Goal: Task Accomplishment & Management: Manage account settings

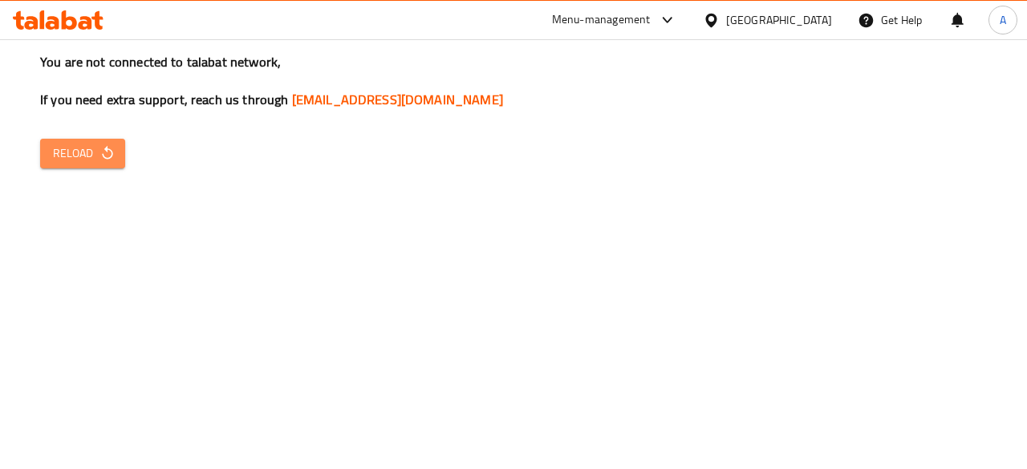
click at [85, 148] on span "Reload" at bounding box center [82, 154] width 59 height 20
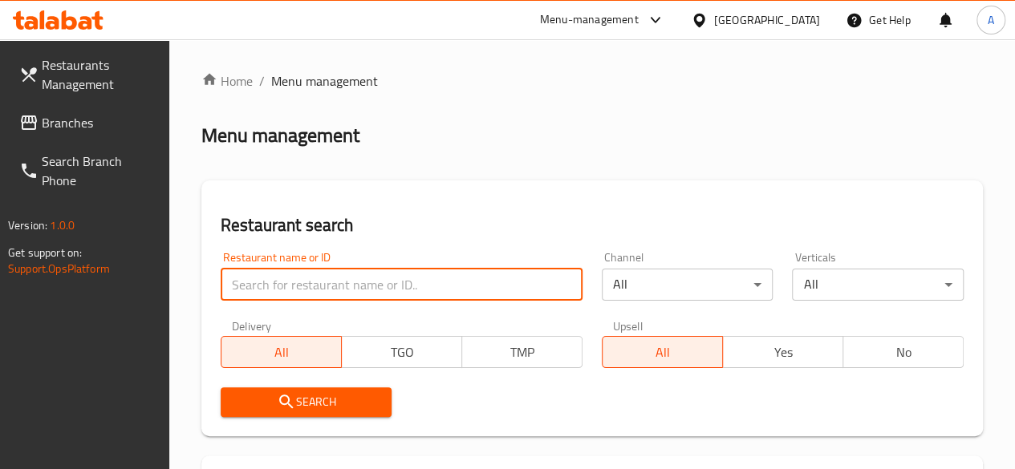
click at [311, 278] on input "search" at bounding box center [402, 285] width 362 height 32
paste input "Ginger and [PERSON_NAME]"
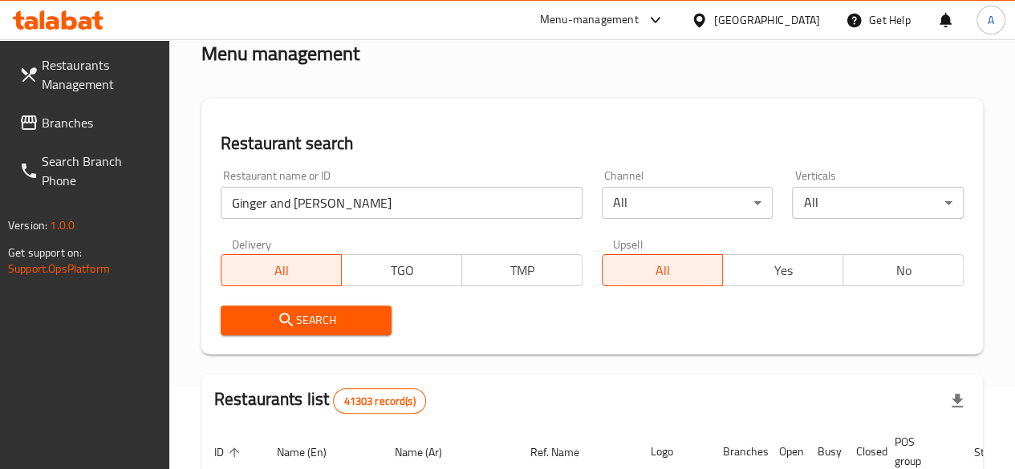
scroll to position [80, 0]
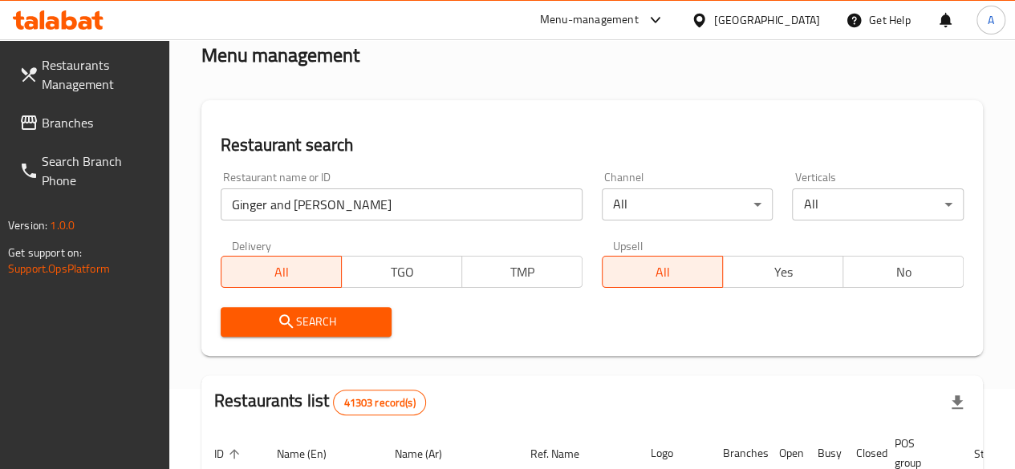
click at [331, 325] on span "Search" at bounding box center [307, 322] width 146 height 20
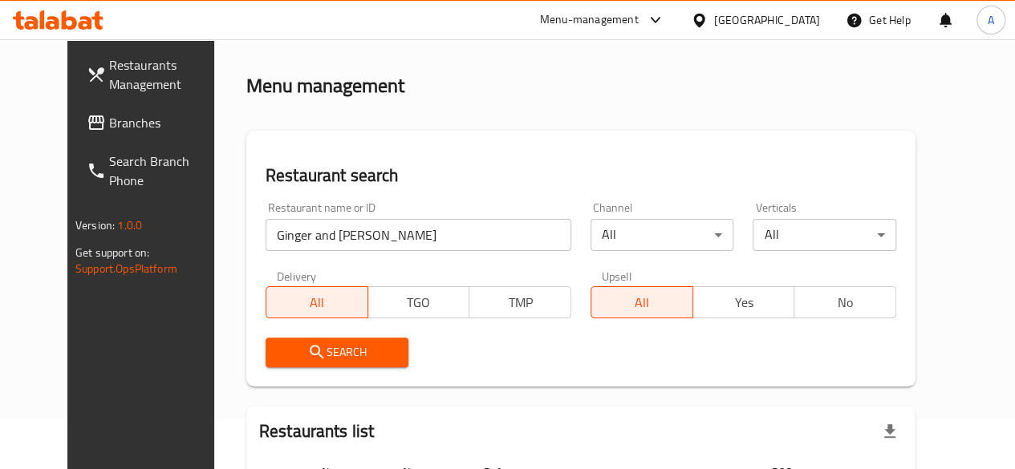
scroll to position [43, 0]
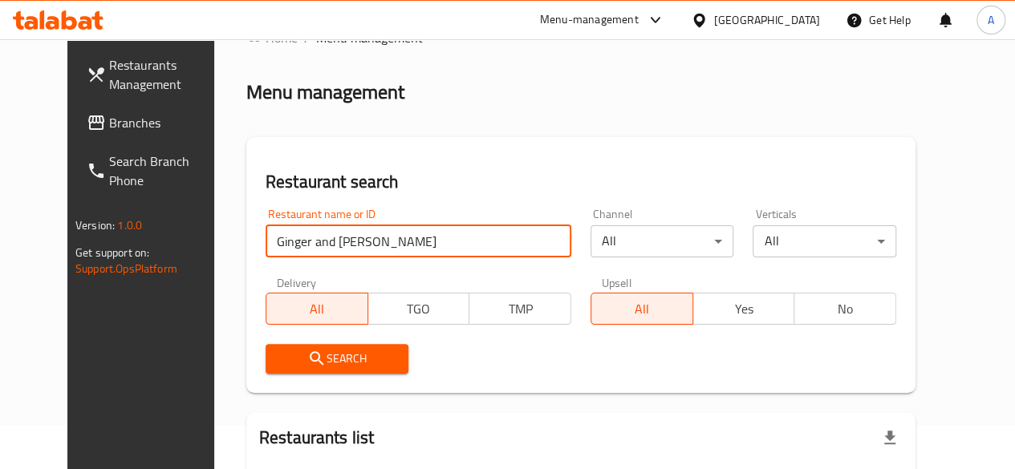
click at [336, 237] on input "Ginger and [PERSON_NAME]" at bounding box center [419, 242] width 306 height 32
type input "Ginger & laymoon"
click button "Search" at bounding box center [338, 359] width 144 height 30
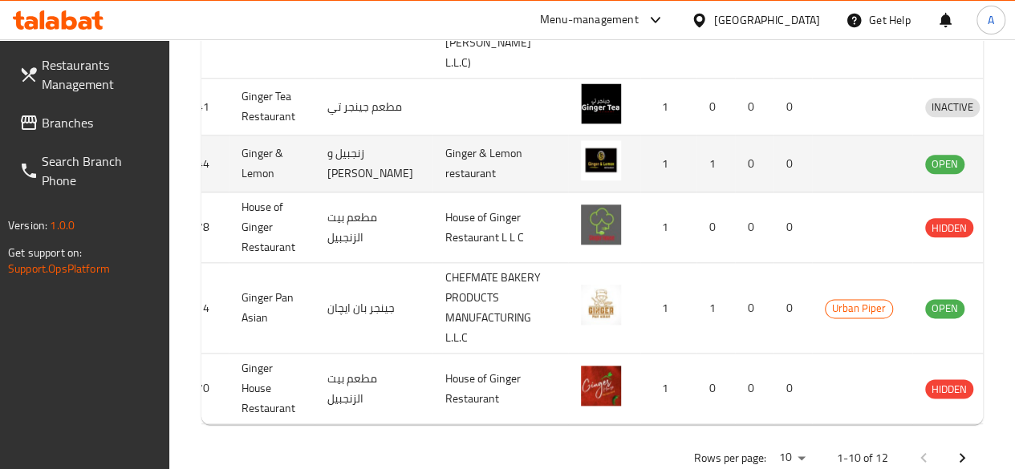
scroll to position [0, 56]
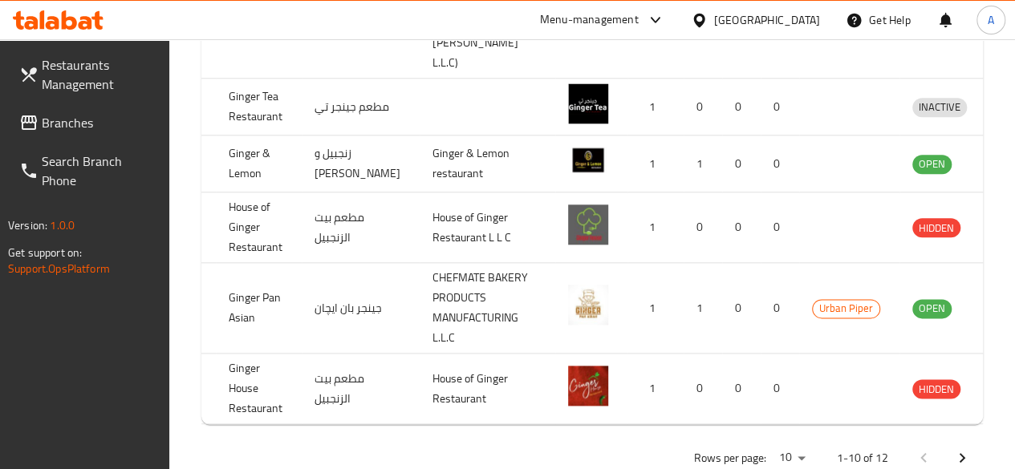
drag, startPoint x: 968, startPoint y: 207, endPoint x: 1014, endPoint y: 222, distance: 48.7
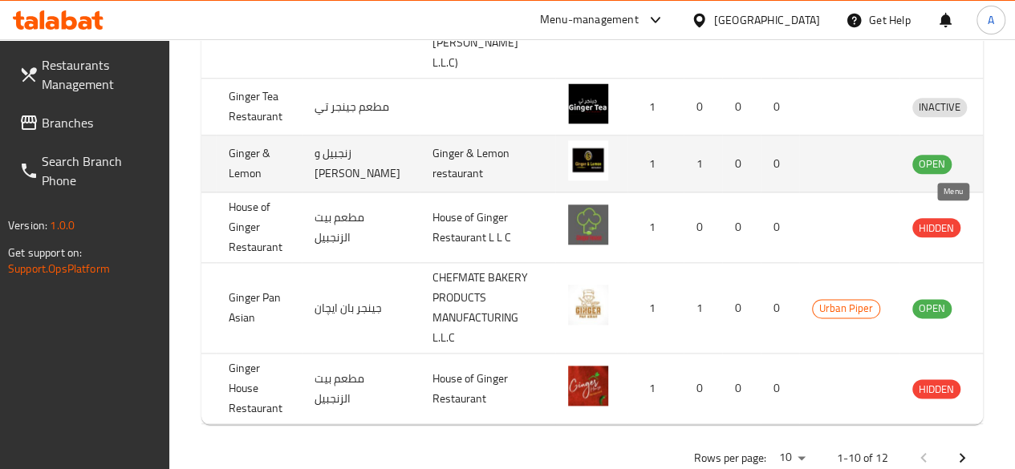
click at [1000, 172] on icon "enhanced table" at bounding box center [1009, 165] width 18 height 14
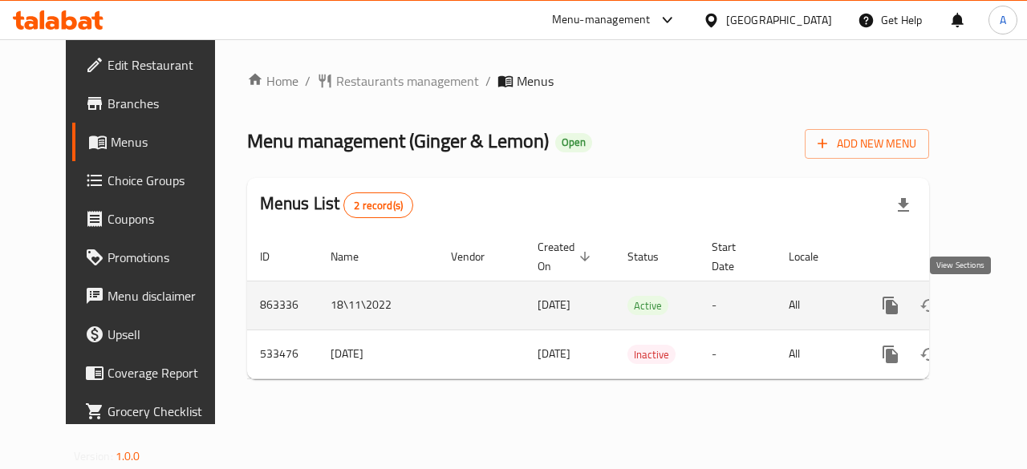
click at [997, 303] on icon "enhanced table" at bounding box center [1006, 305] width 19 height 19
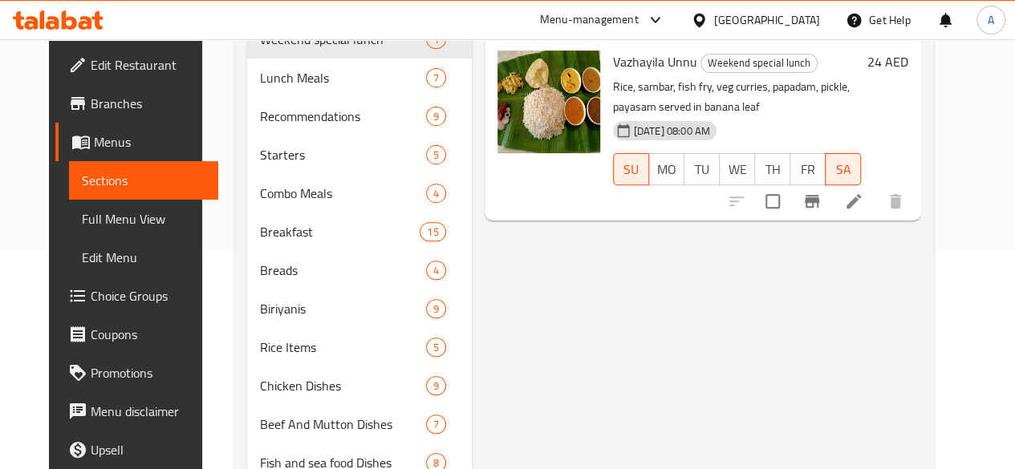
scroll to position [241, 0]
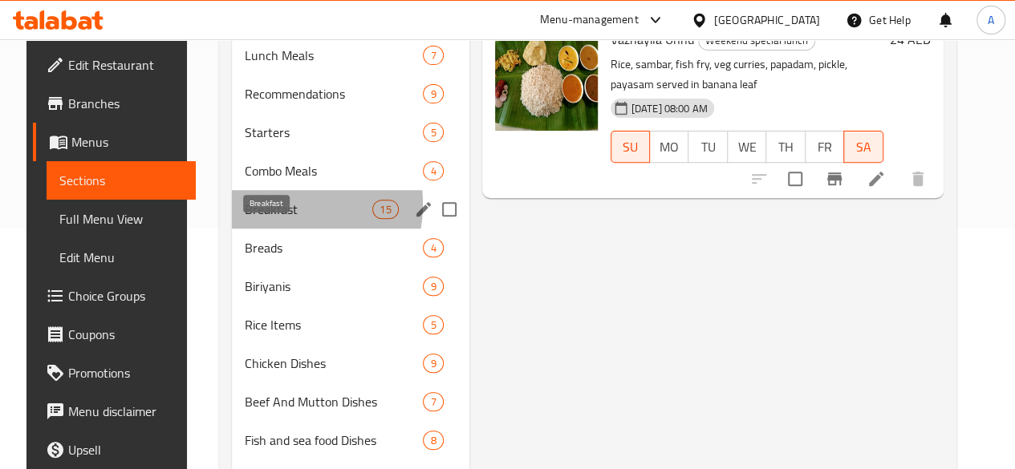
click at [250, 219] on span "Breakfast" at bounding box center [309, 209] width 128 height 19
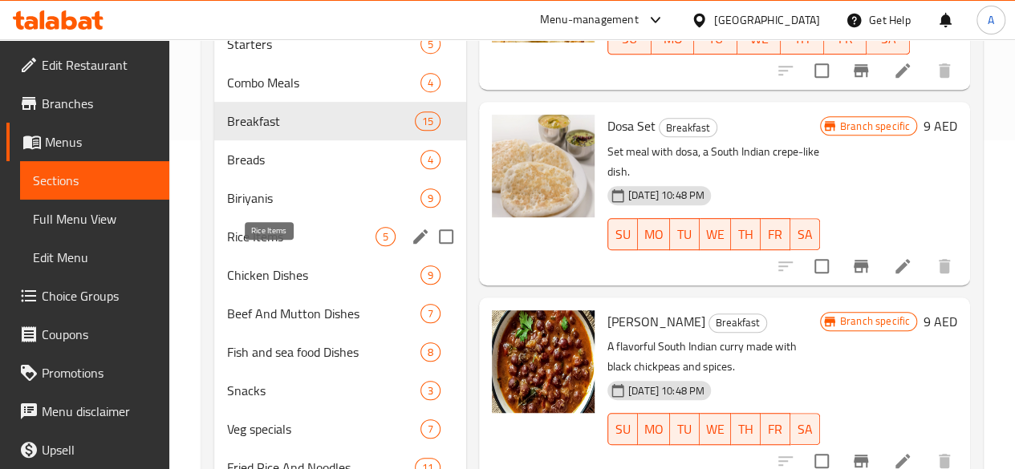
scroll to position [401, 0]
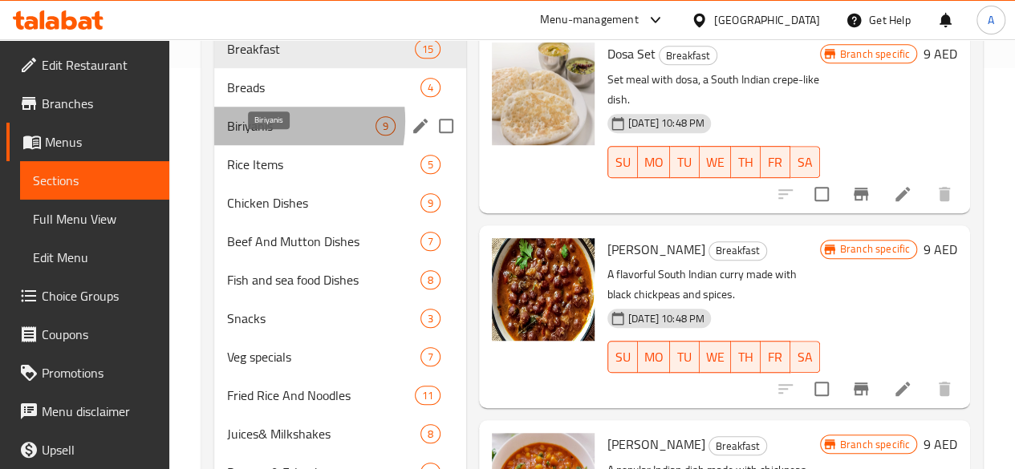
click at [259, 136] on span "Biriyanis" at bounding box center [301, 125] width 148 height 19
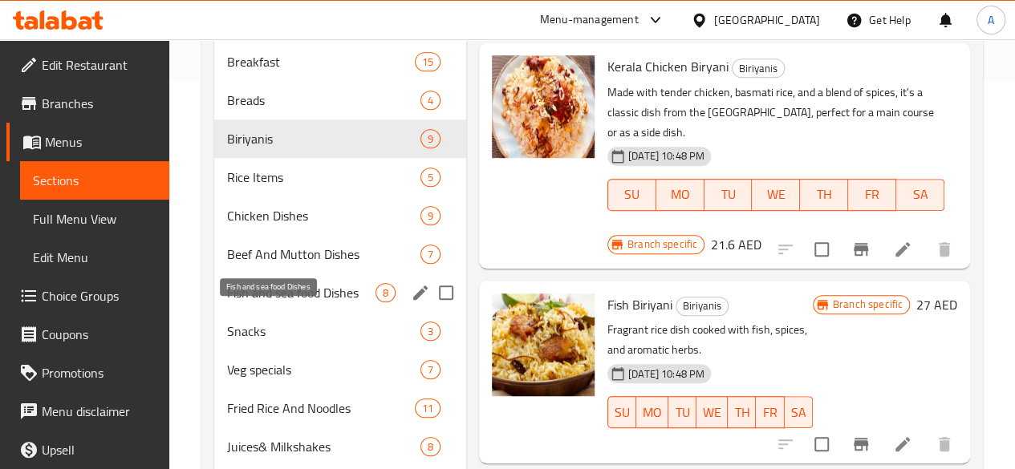
scroll to position [338, 0]
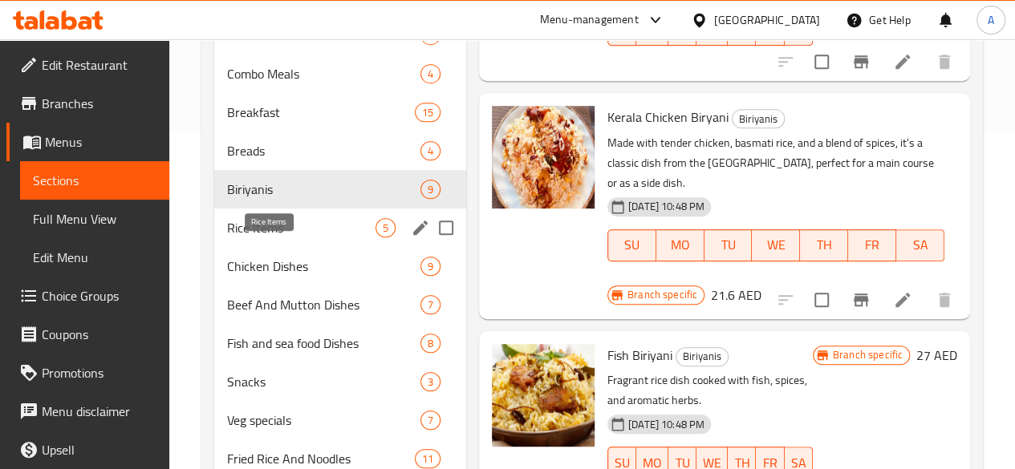
click at [232, 238] on span "Rice Items" at bounding box center [301, 227] width 148 height 19
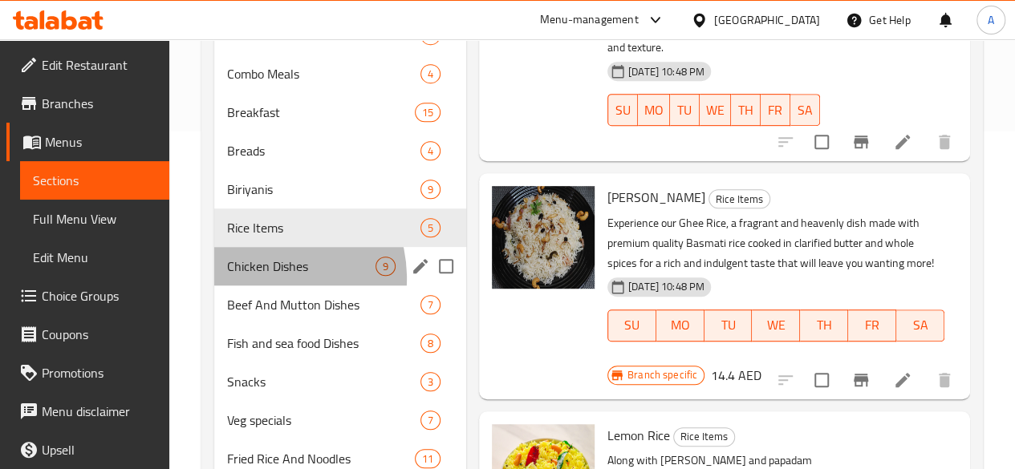
click at [257, 286] on div "Chicken Dishes 9" at bounding box center [340, 266] width 252 height 39
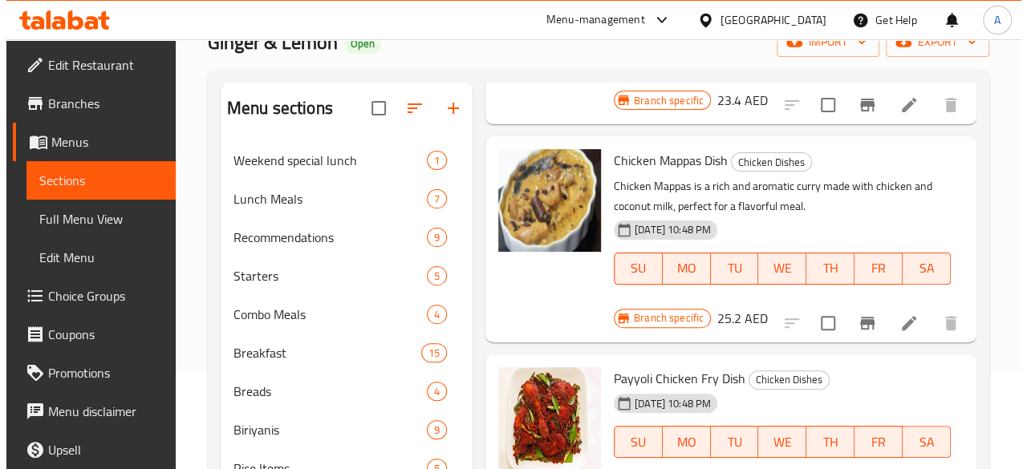
scroll to position [241, 0]
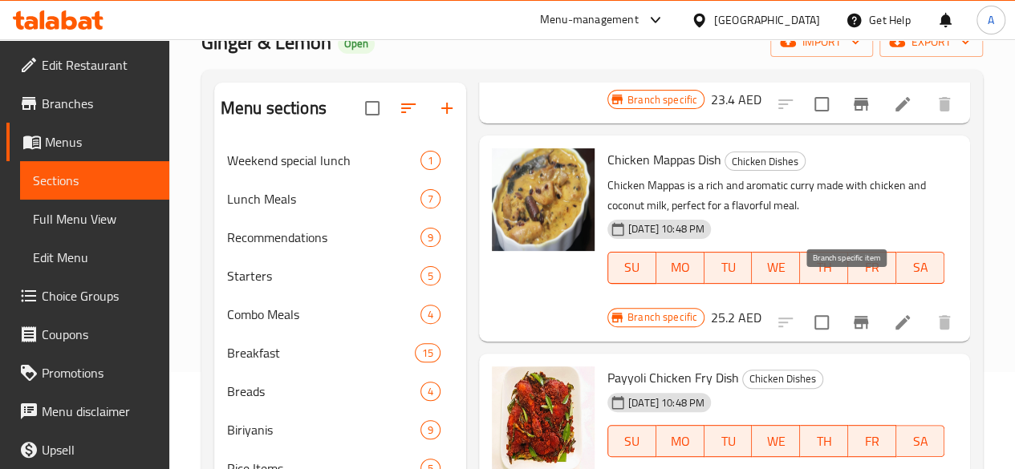
click at [852, 313] on icon "Branch-specific-item" at bounding box center [861, 322] width 19 height 19
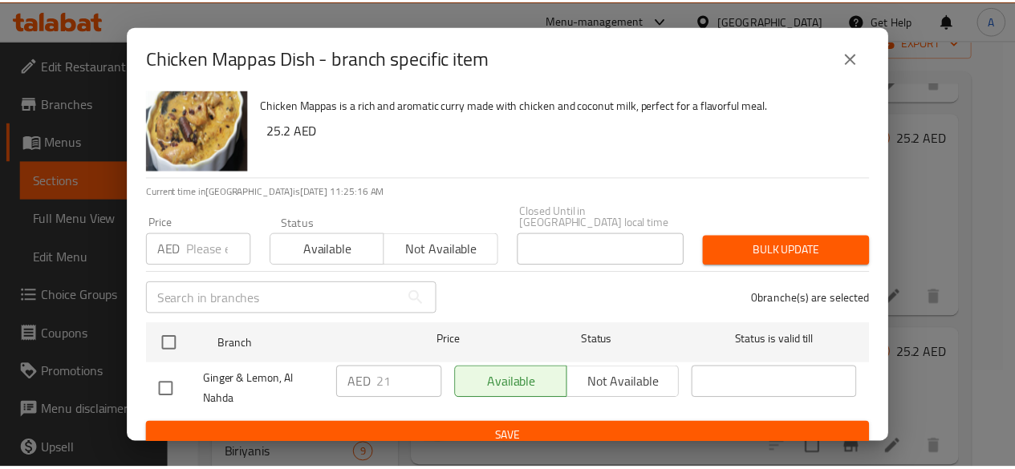
scroll to position [43, 0]
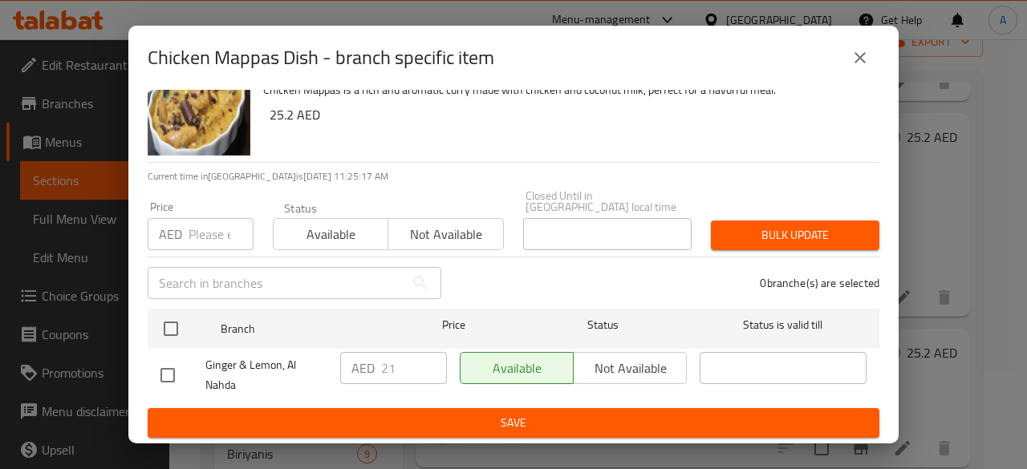
click at [856, 62] on icon "close" at bounding box center [860, 57] width 11 height 11
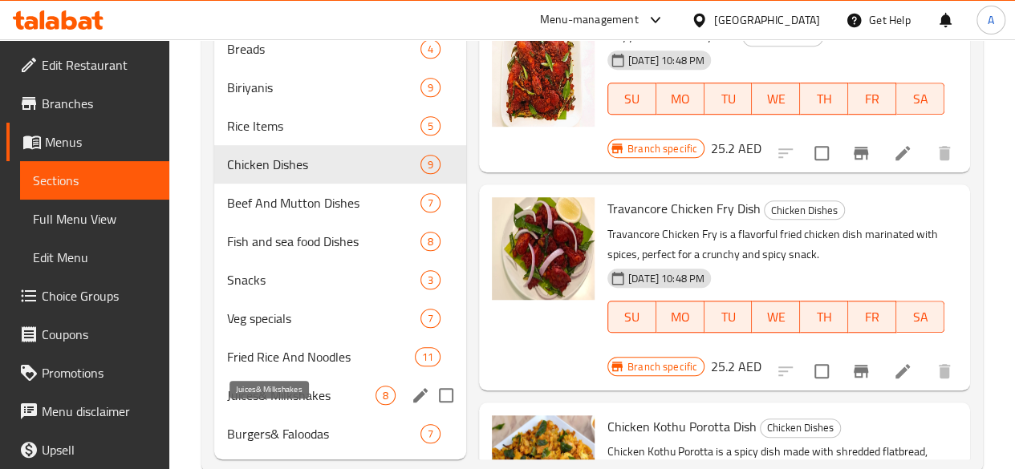
scroll to position [418, 0]
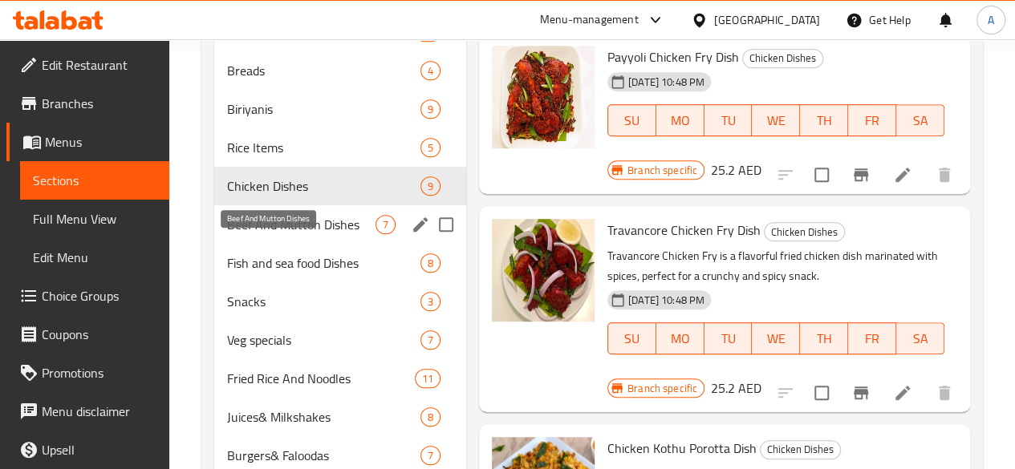
click at [244, 234] on span "Beef And Mutton Dishes" at bounding box center [301, 224] width 148 height 19
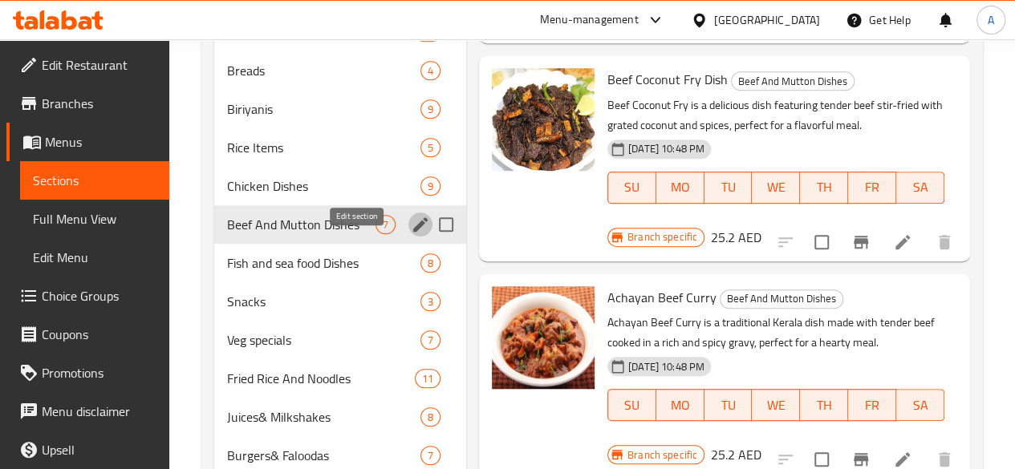
click at [413, 232] on icon "edit" at bounding box center [420, 224] width 14 height 14
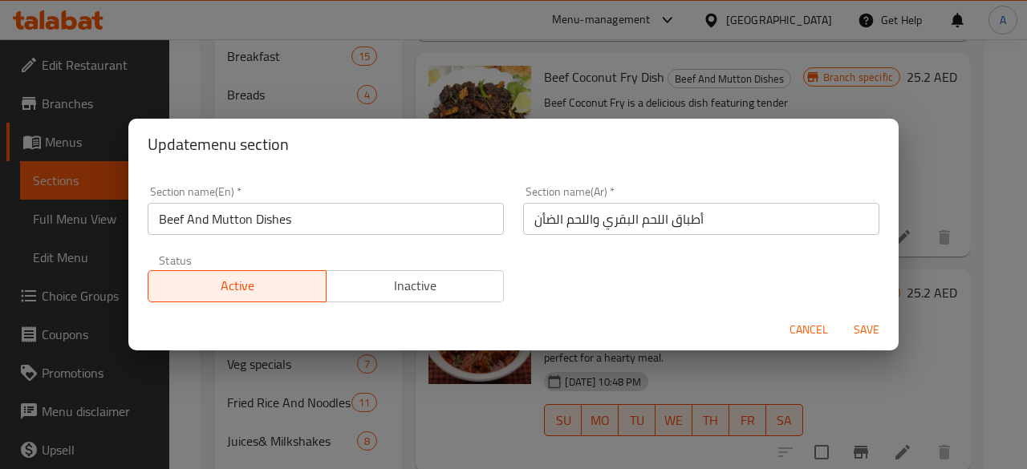
click at [223, 285] on span "Active" at bounding box center [237, 285] width 165 height 23
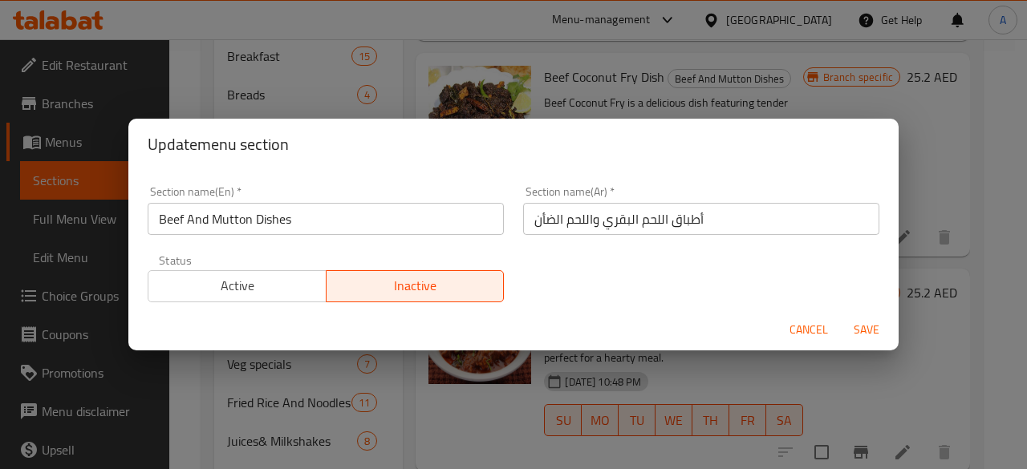
click at [867, 323] on span "Save" at bounding box center [866, 330] width 39 height 20
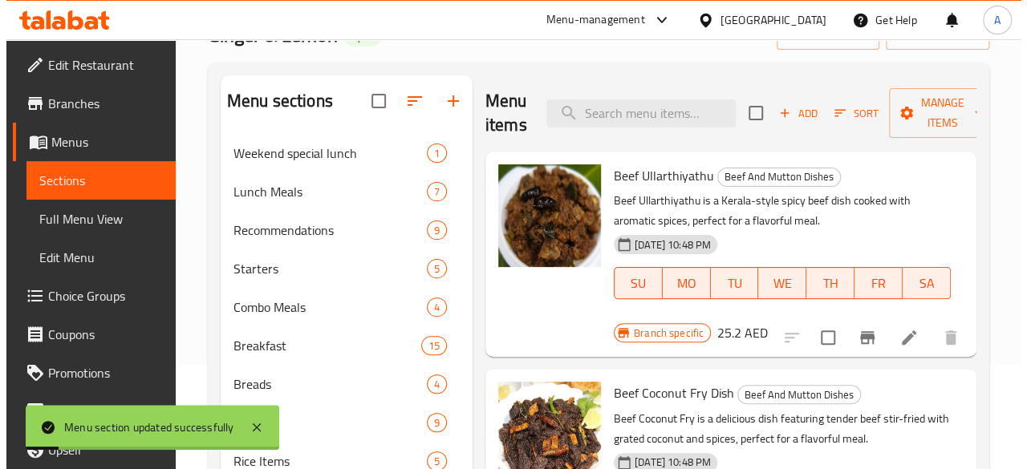
scroll to position [97, 0]
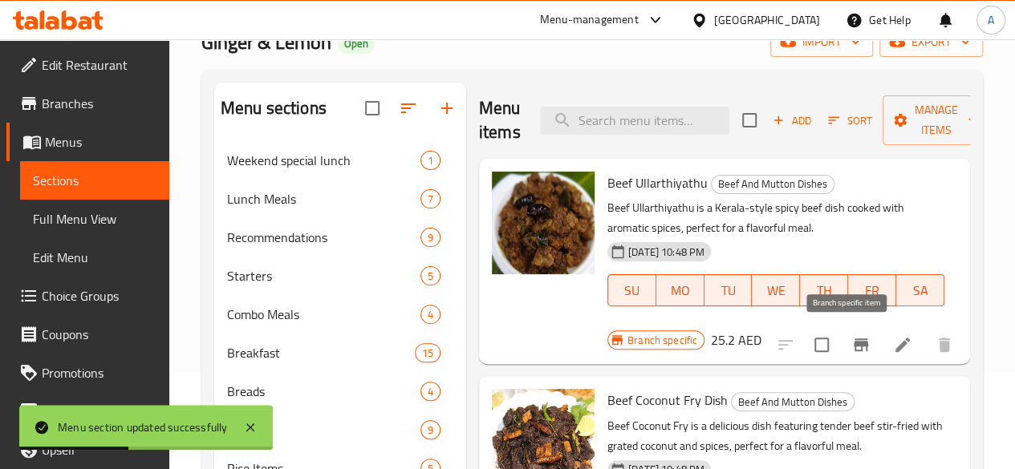
click at [854, 344] on icon "Branch-specific-item" at bounding box center [861, 345] width 14 height 13
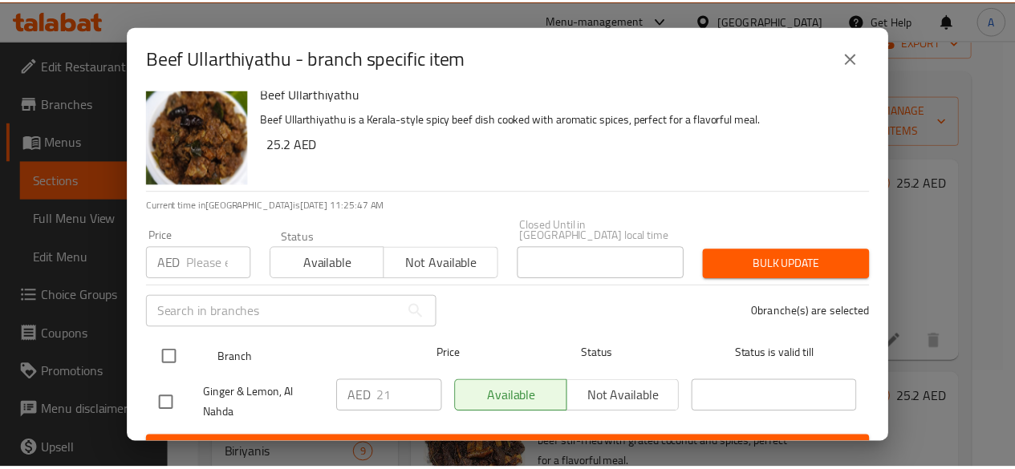
scroll to position [0, 0]
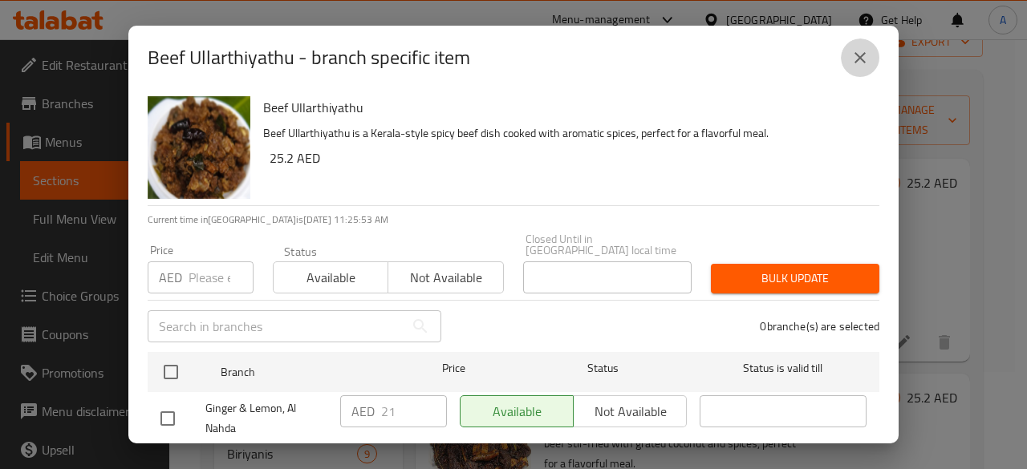
click at [865, 45] on button "close" at bounding box center [860, 58] width 39 height 39
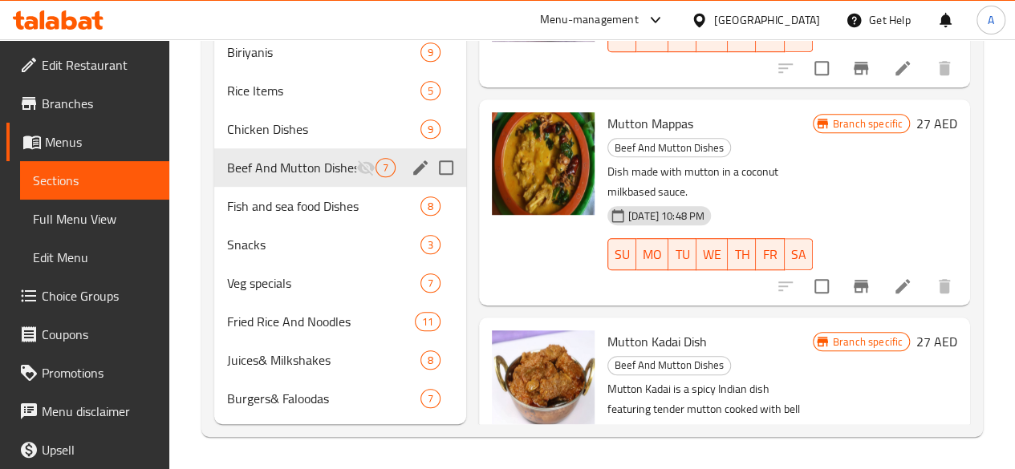
scroll to position [498, 0]
click at [622, 446] on span "18-11-2022 10:48 PM" at bounding box center [666, 453] width 89 height 15
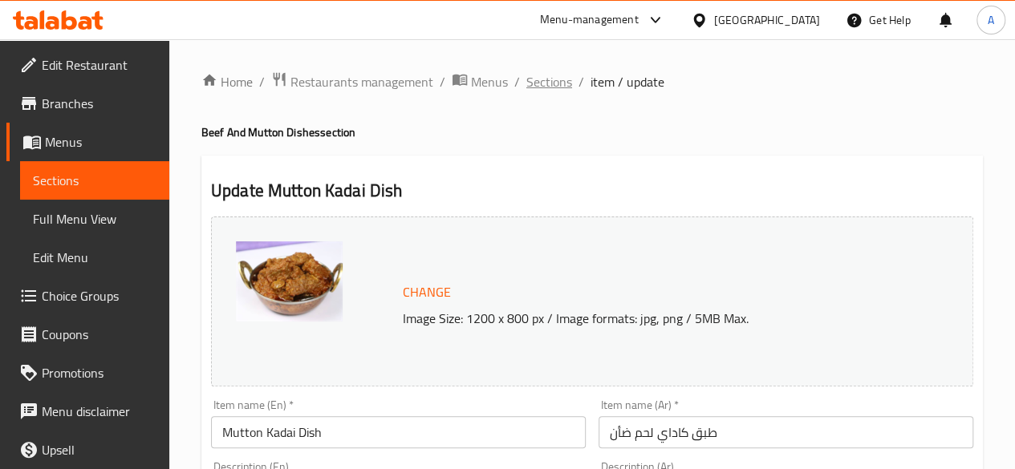
click at [536, 83] on span "Sections" at bounding box center [549, 81] width 46 height 19
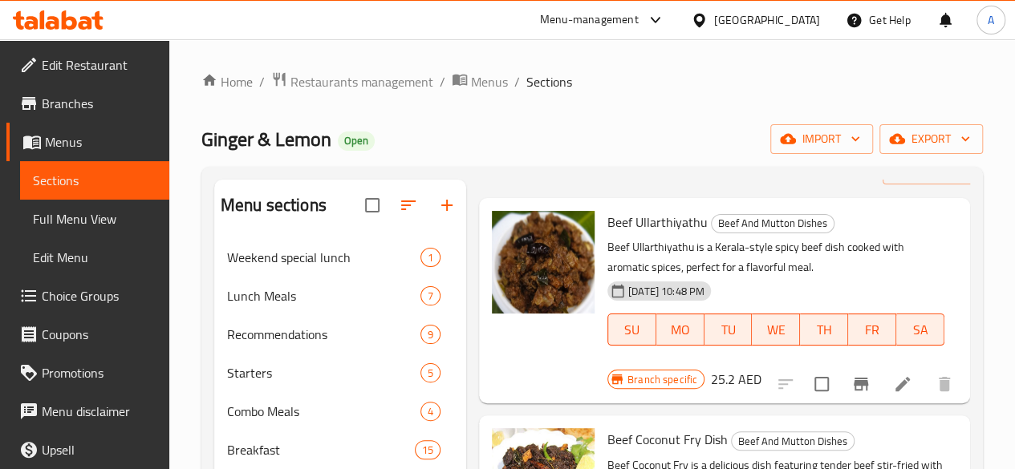
scroll to position [80, 0]
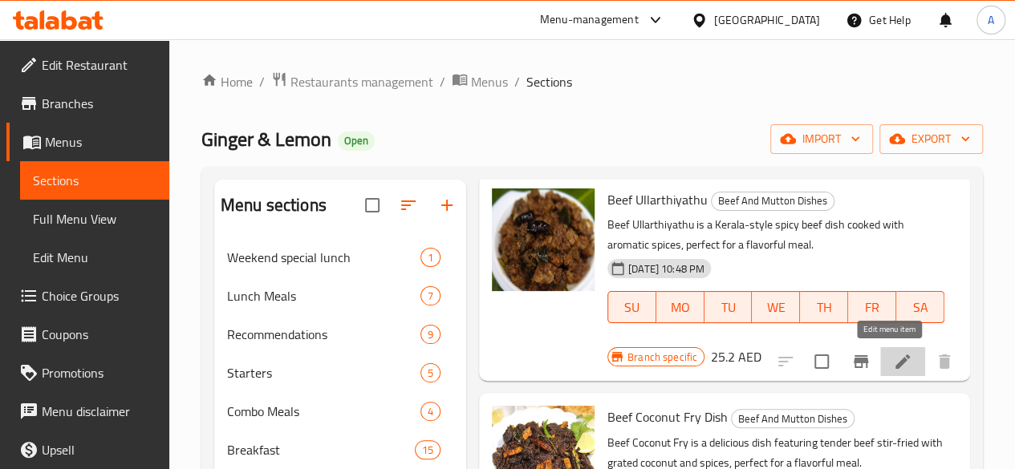
click at [893, 361] on icon at bounding box center [902, 361] width 19 height 19
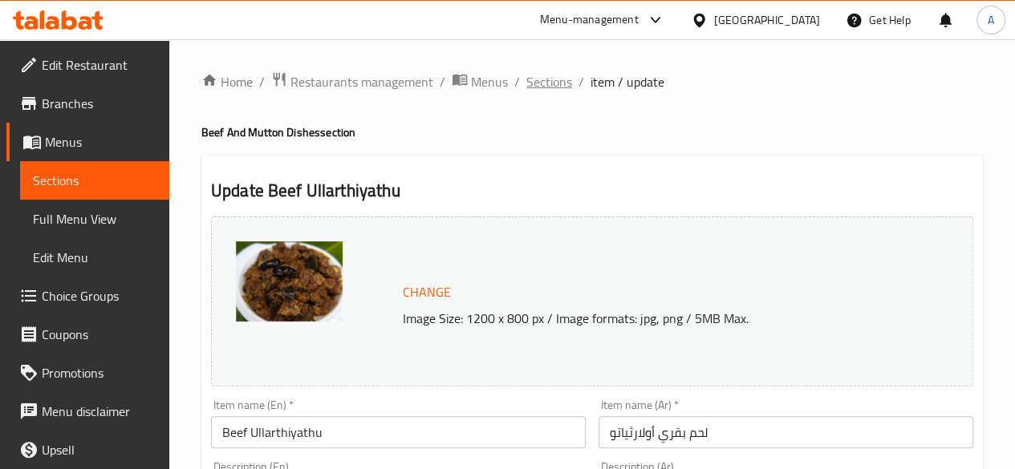
click at [542, 79] on span "Sections" at bounding box center [549, 81] width 46 height 19
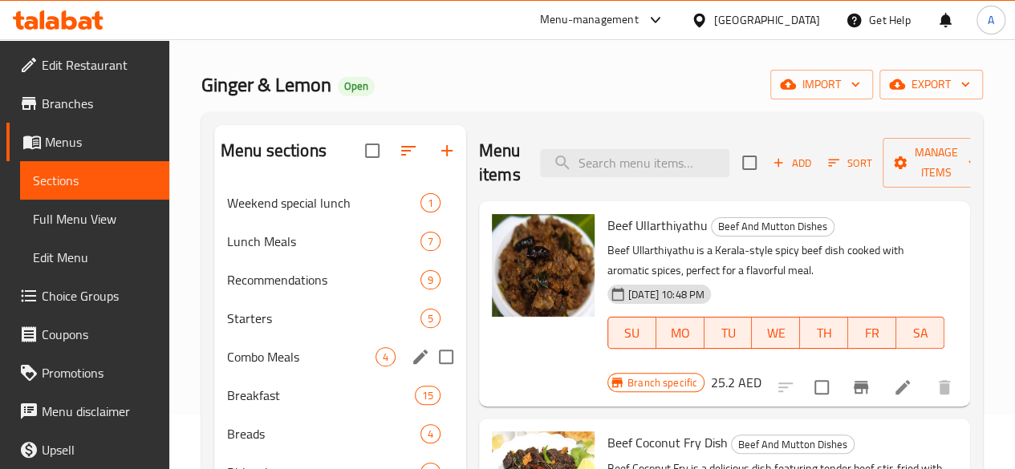
scroll to position [241, 0]
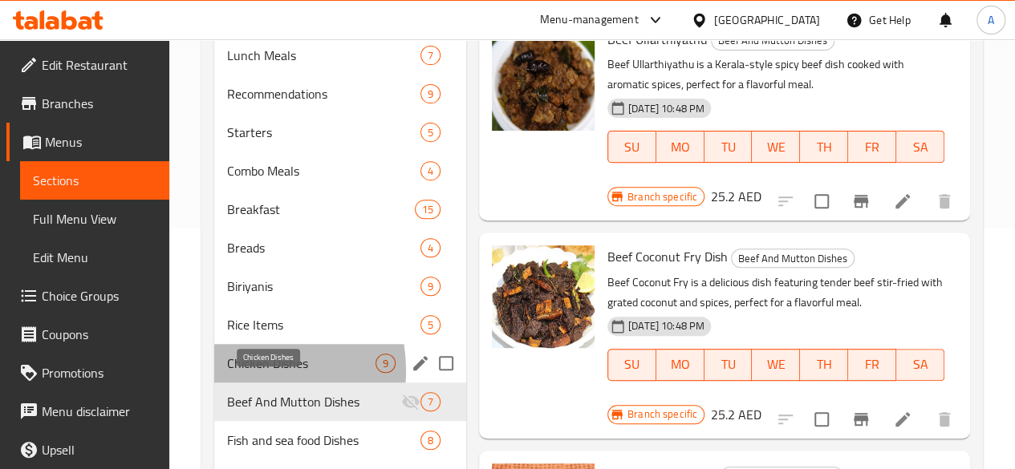
click at [241, 373] on span "Chicken Dishes" at bounding box center [301, 363] width 148 height 19
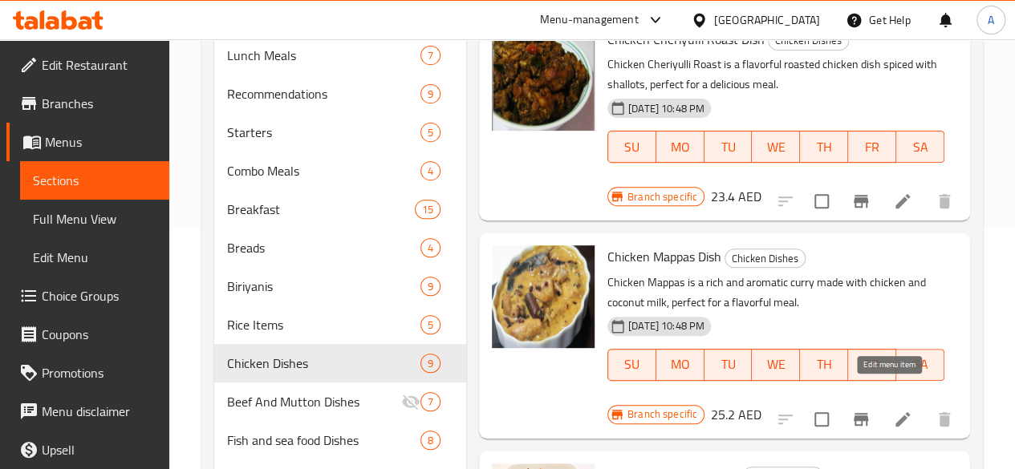
click at [896, 413] on icon at bounding box center [903, 420] width 14 height 14
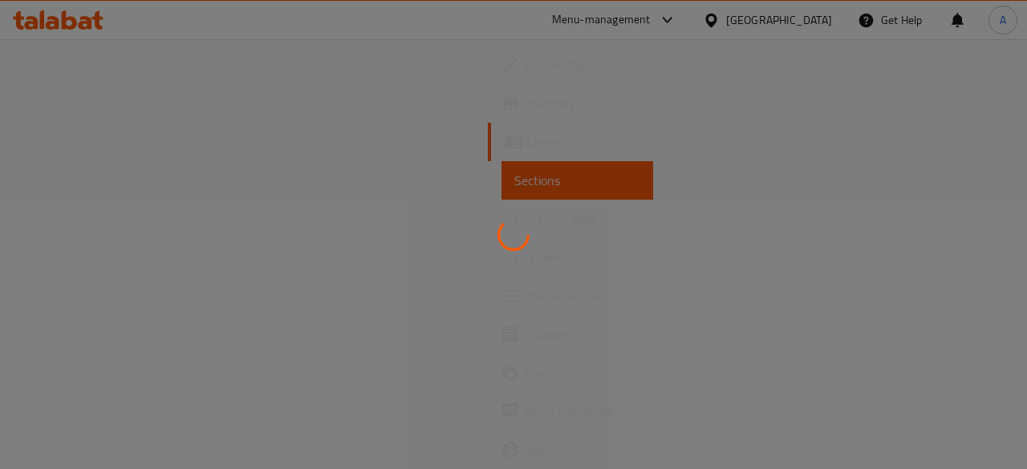
click at [498, 233] on icon at bounding box center [514, 235] width 32 height 32
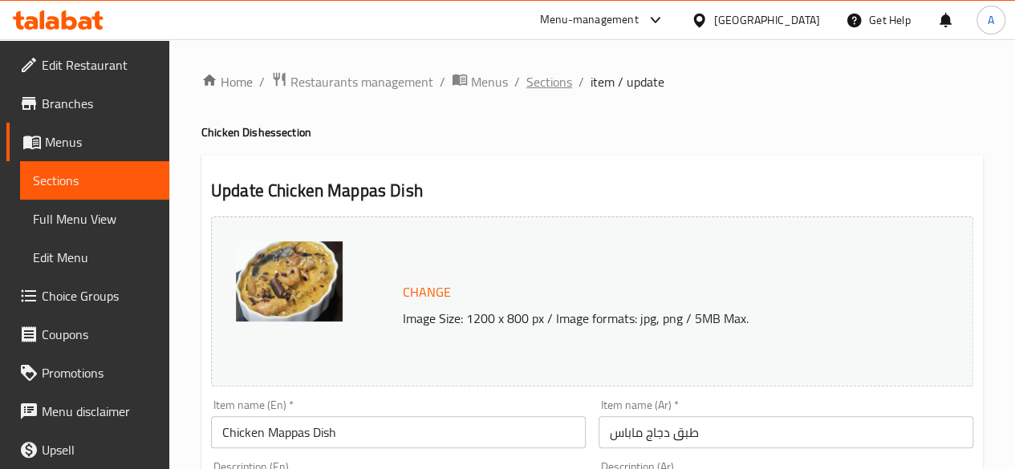
click at [536, 81] on span "Sections" at bounding box center [549, 81] width 46 height 19
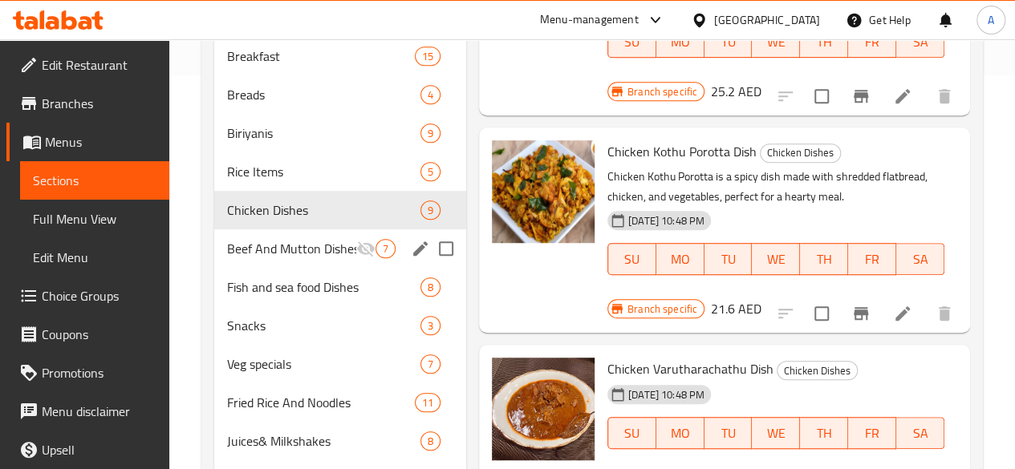
scroll to position [401, 0]
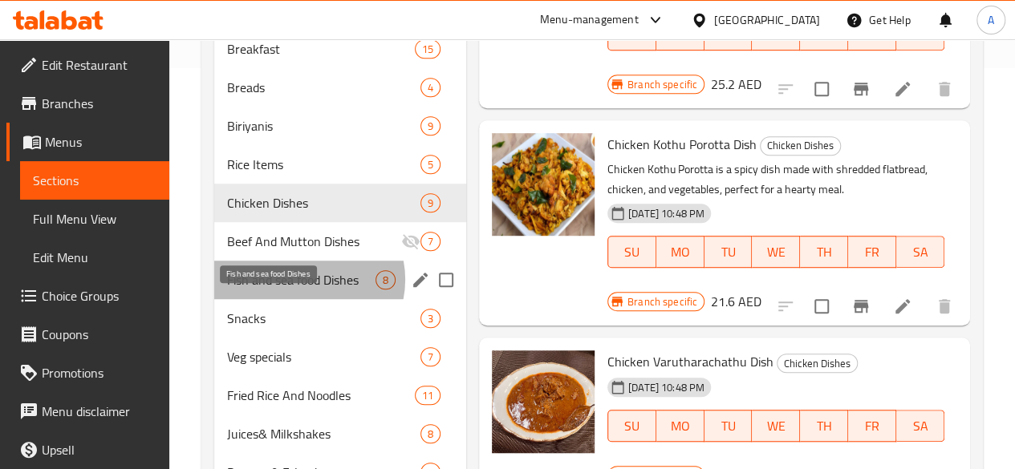
click at [305, 290] on span "Fish and sea food Dishes" at bounding box center [301, 279] width 148 height 19
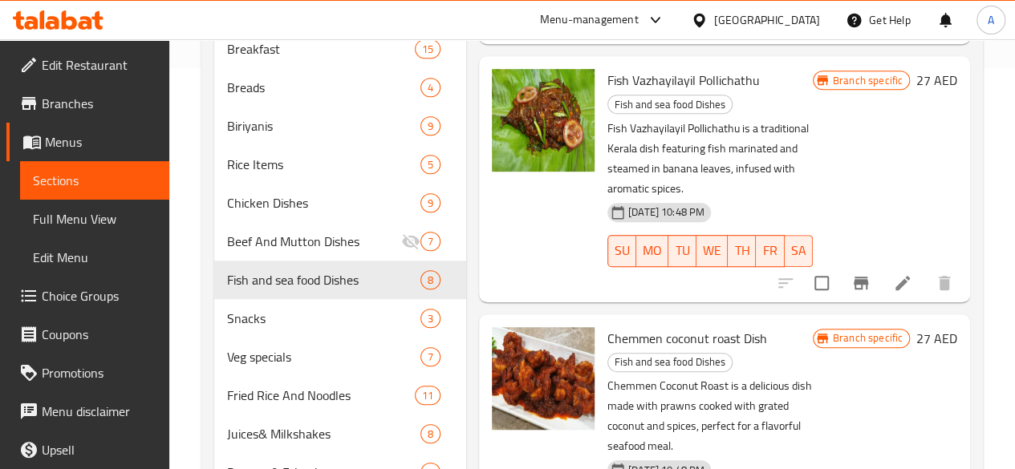
scroll to position [401, 0]
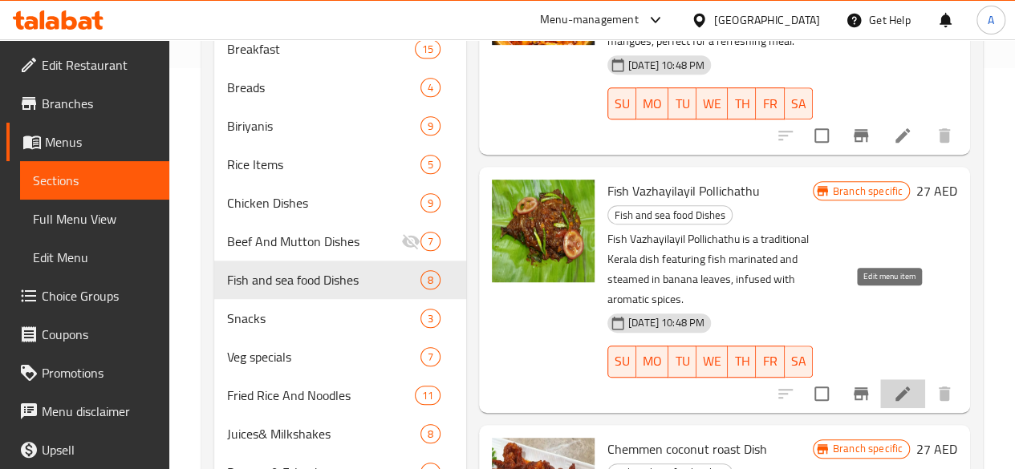
click at [896, 387] on icon at bounding box center [903, 394] width 14 height 14
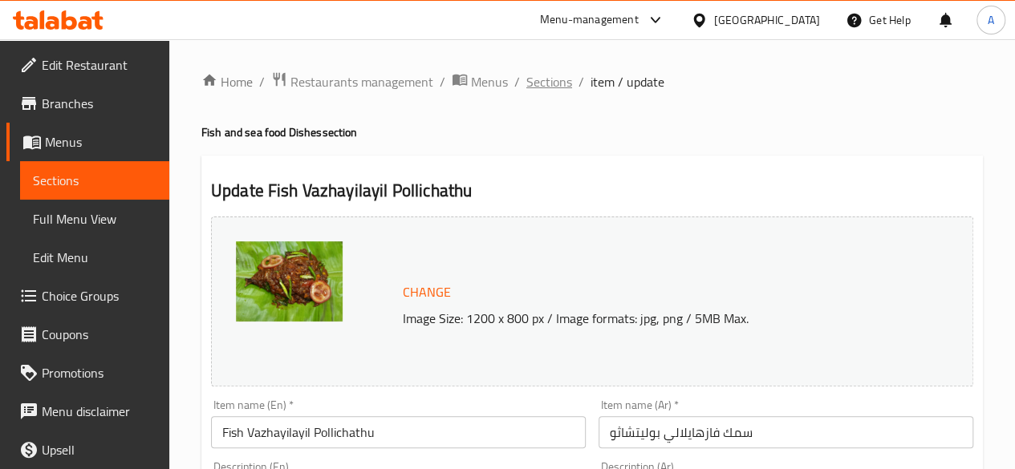
click at [533, 87] on span "Sections" at bounding box center [549, 81] width 46 height 19
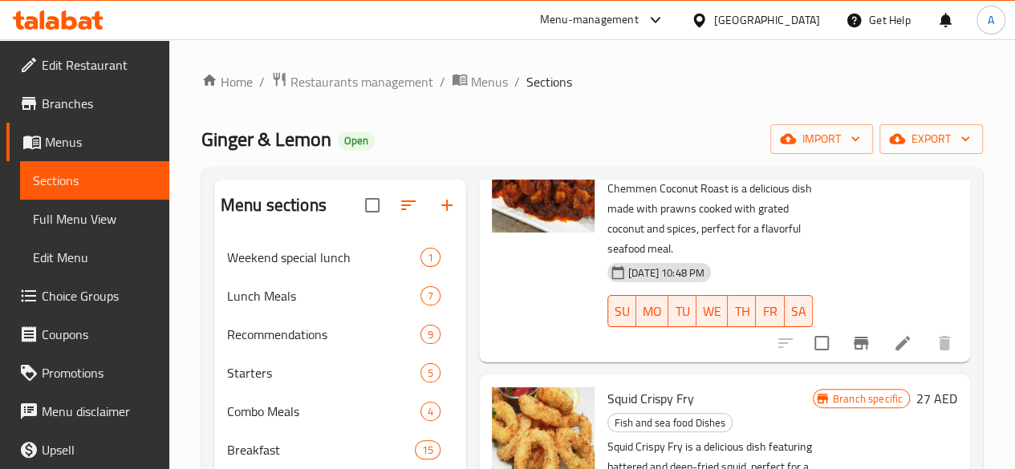
click at [656, 18] on icon at bounding box center [655, 19] width 19 height 19
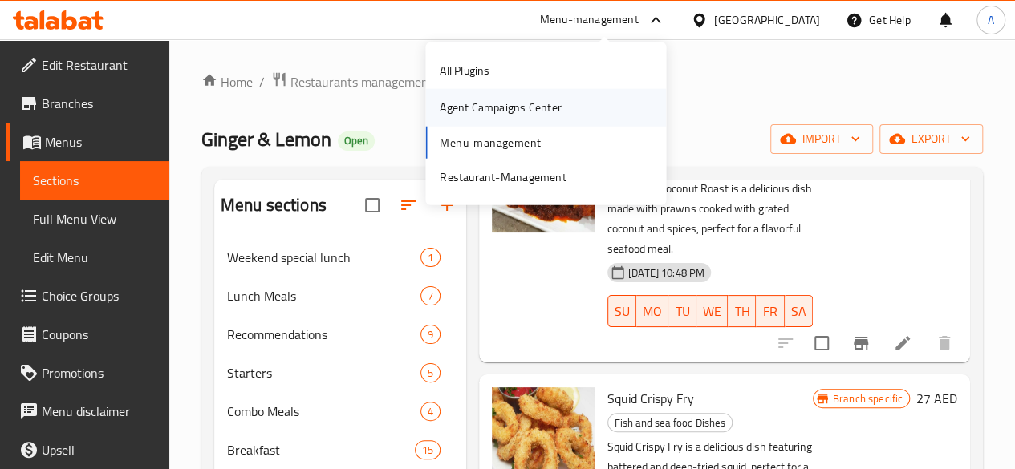
click at [457, 102] on div "Agent Campaigns Center" at bounding box center [500, 108] width 121 height 18
